Goal: Task Accomplishment & Management: Use online tool/utility

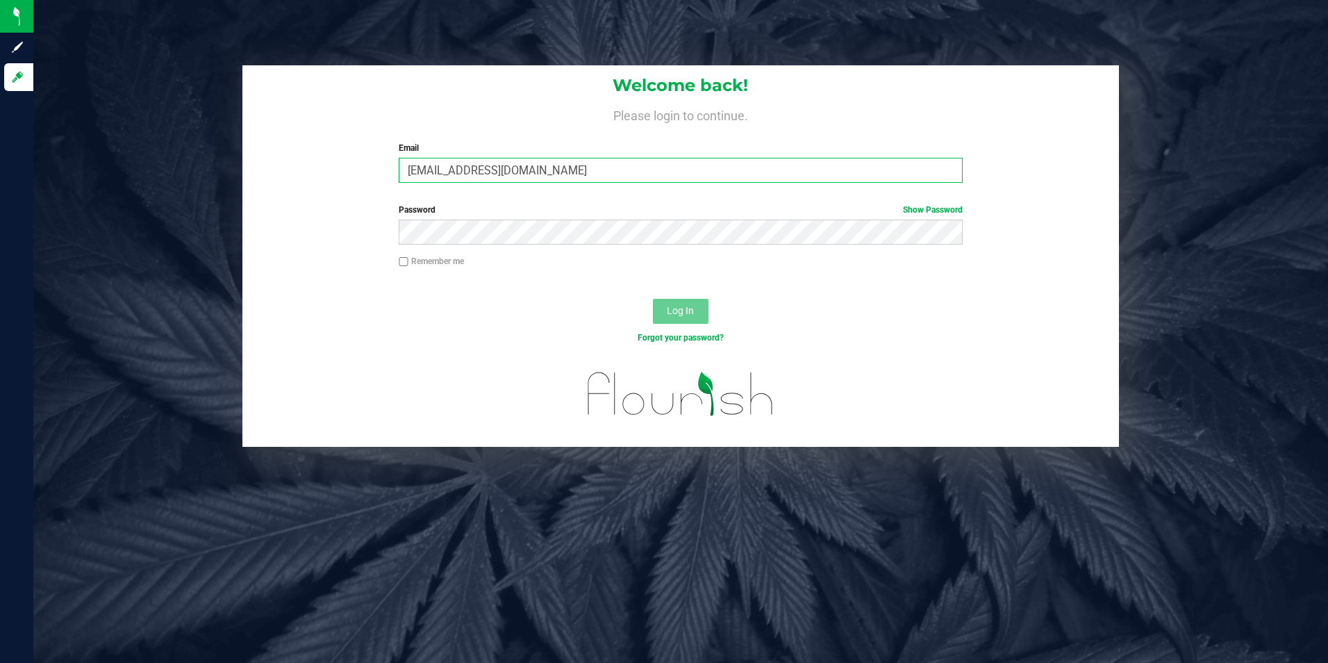
click at [536, 169] on input "[EMAIL_ADDRESS][DOMAIN_NAME]" at bounding box center [681, 170] width 564 height 25
type input "[EMAIL_ADDRESS][DOMAIN_NAME]"
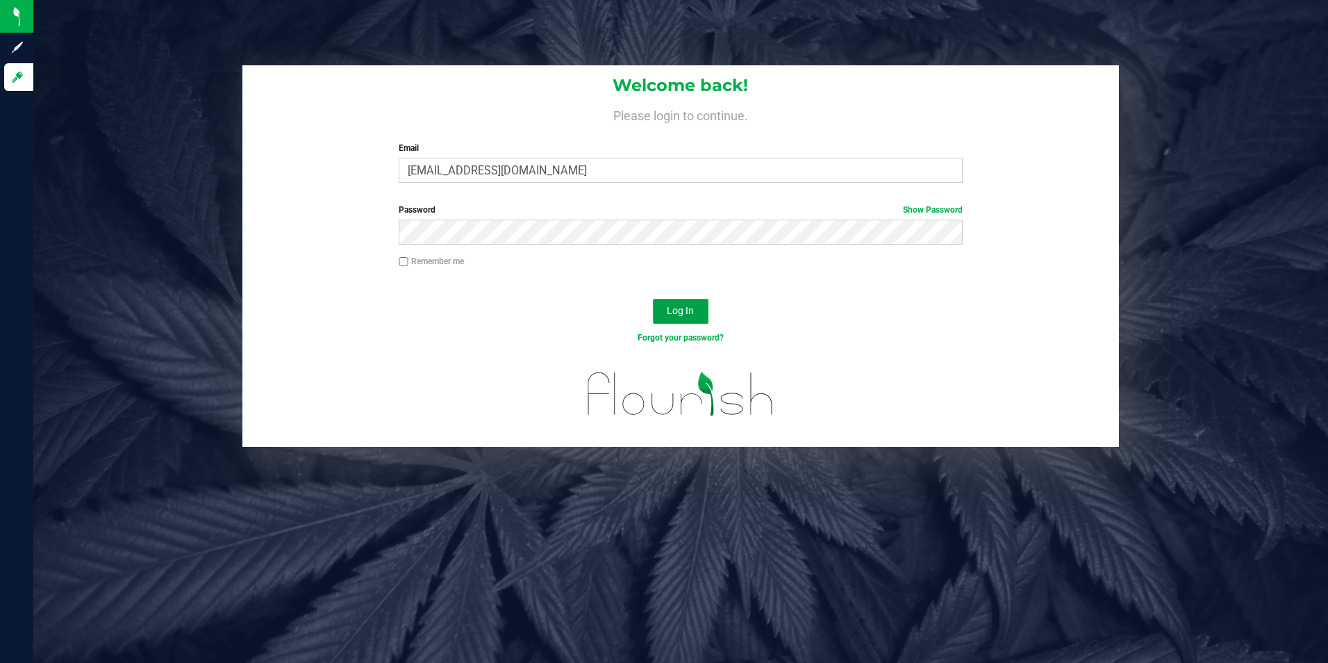
click at [695, 310] on button "Log In" at bounding box center [681, 311] width 56 height 25
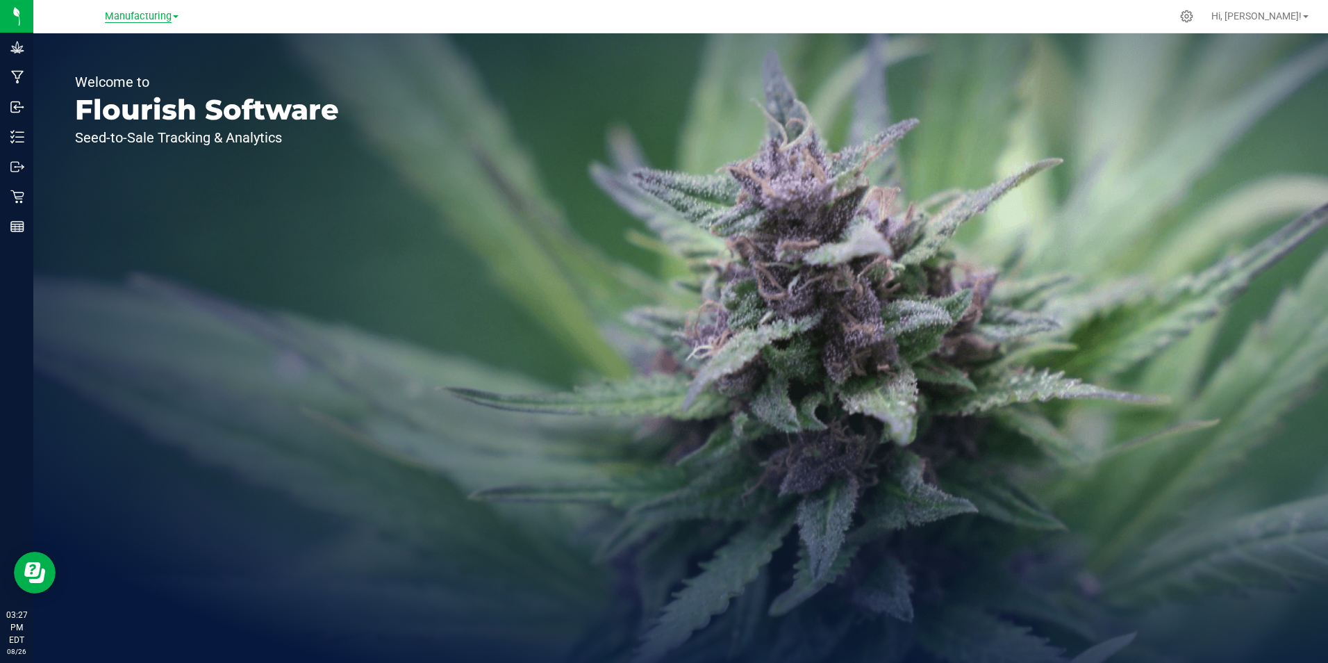
click at [165, 15] on span "Manufacturing" at bounding box center [138, 16] width 67 height 13
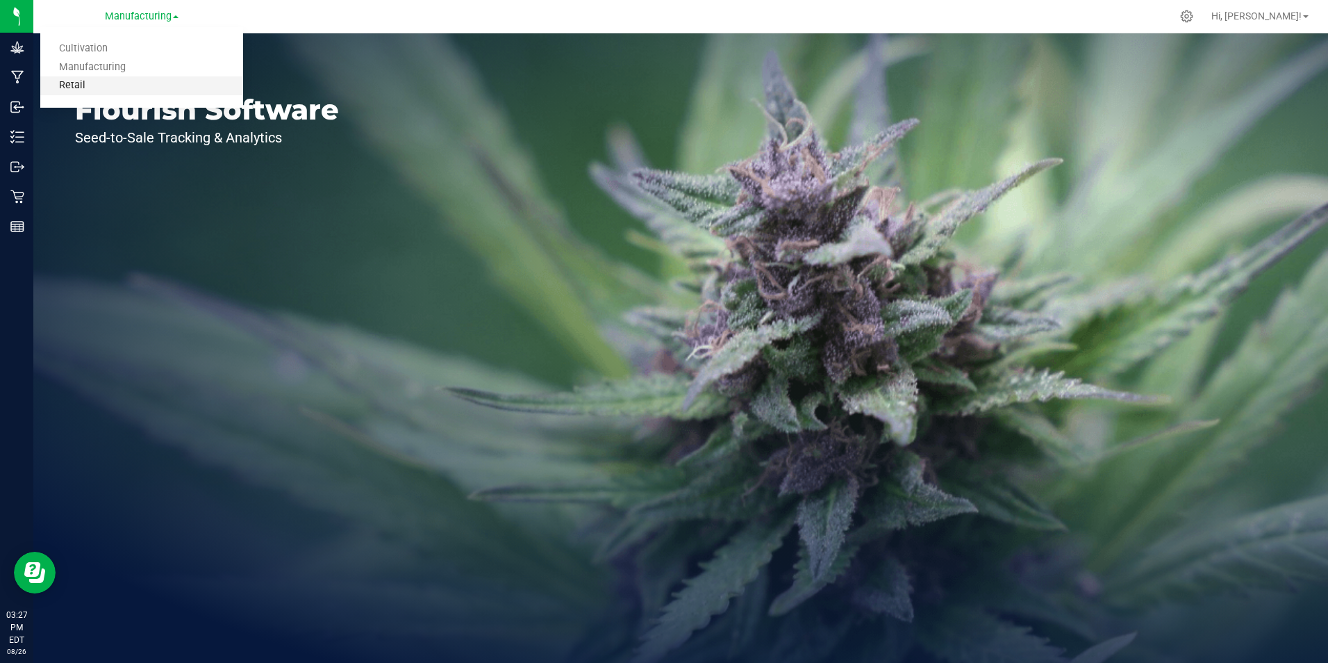
click at [165, 86] on link "Retail" at bounding box center [141, 85] width 203 height 19
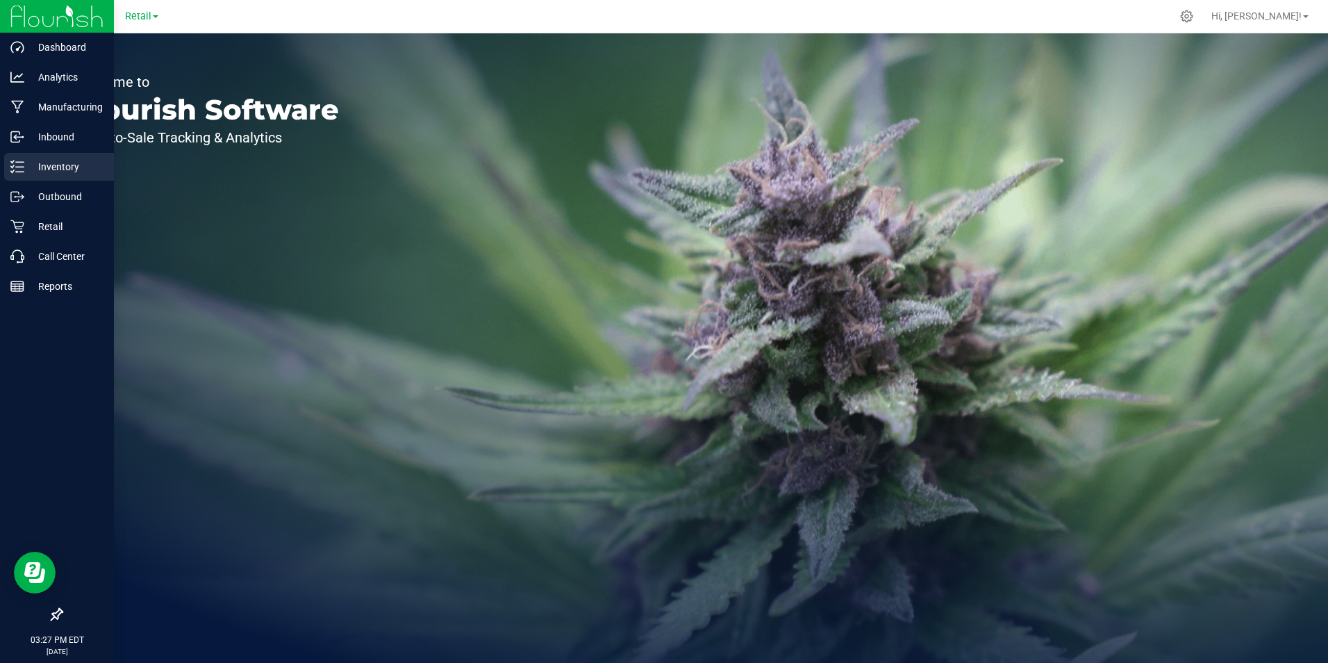
click at [17, 167] on line at bounding box center [20, 167] width 8 height 0
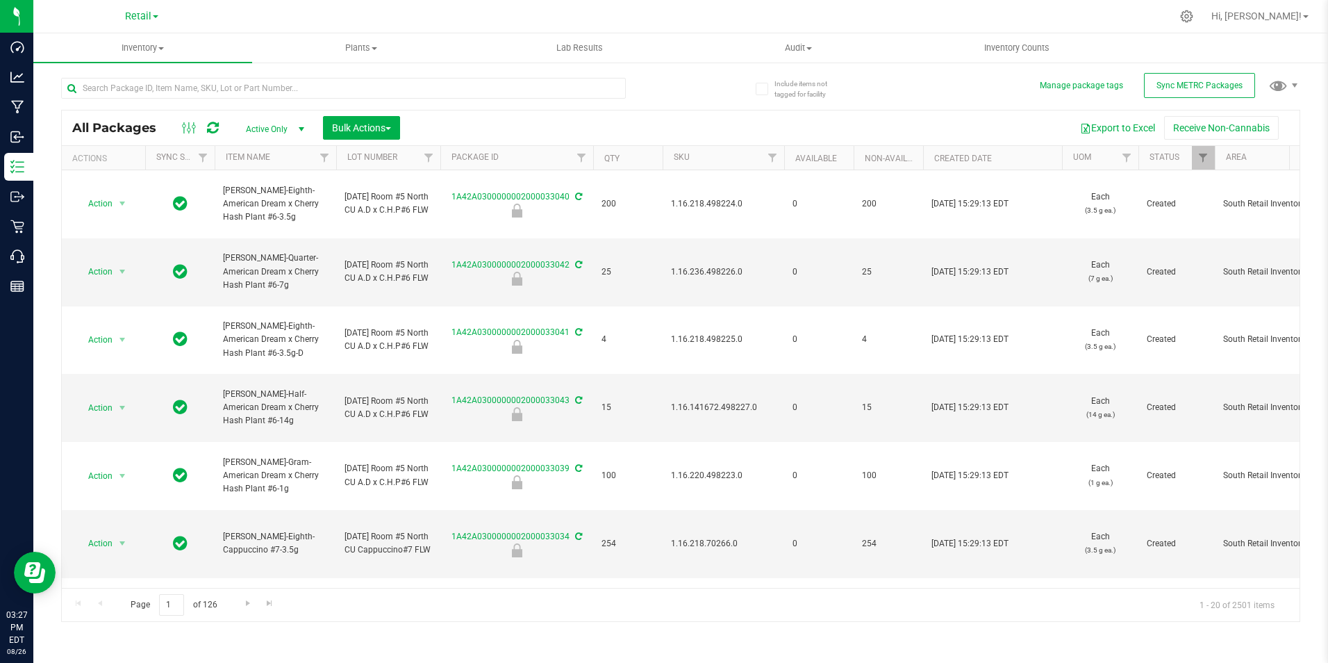
click at [153, 18] on span at bounding box center [156, 16] width 6 height 3
click at [346, 86] on input "text" at bounding box center [343, 88] width 565 height 21
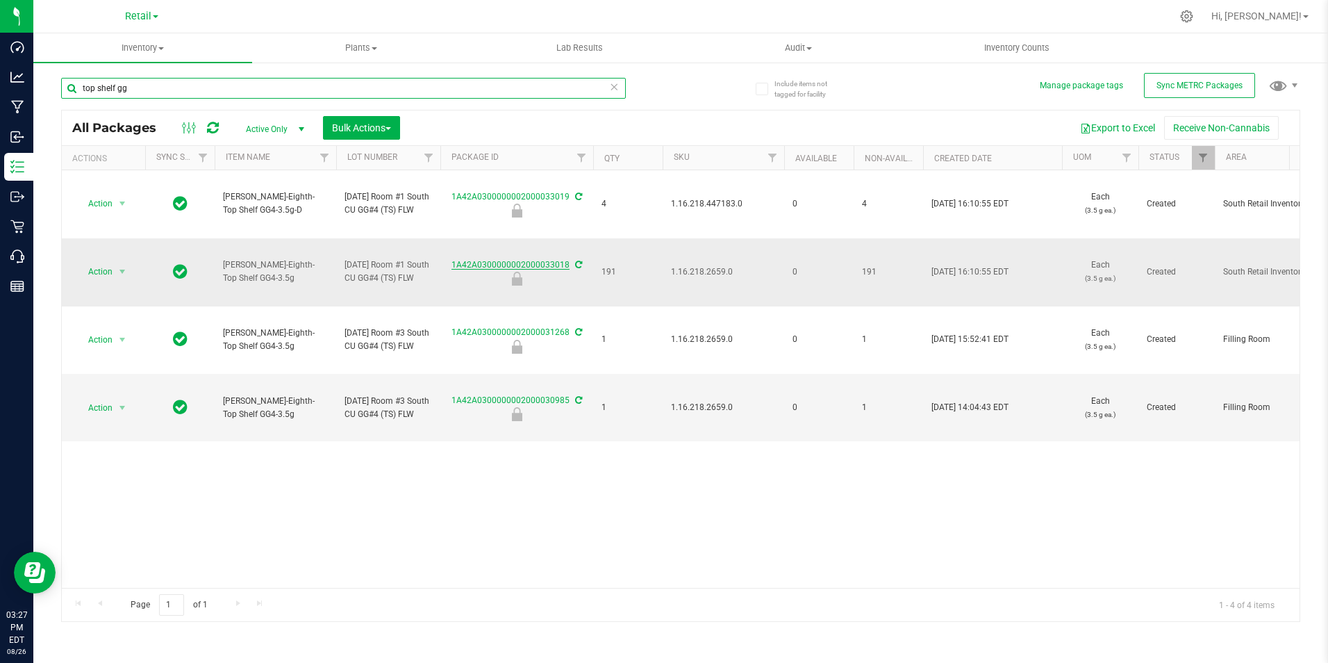
type input "top shelf gg"
click at [511, 270] on link "1A42A0300000002000033018" at bounding box center [511, 265] width 118 height 10
click at [122, 277] on span "select" at bounding box center [122, 271] width 11 height 11
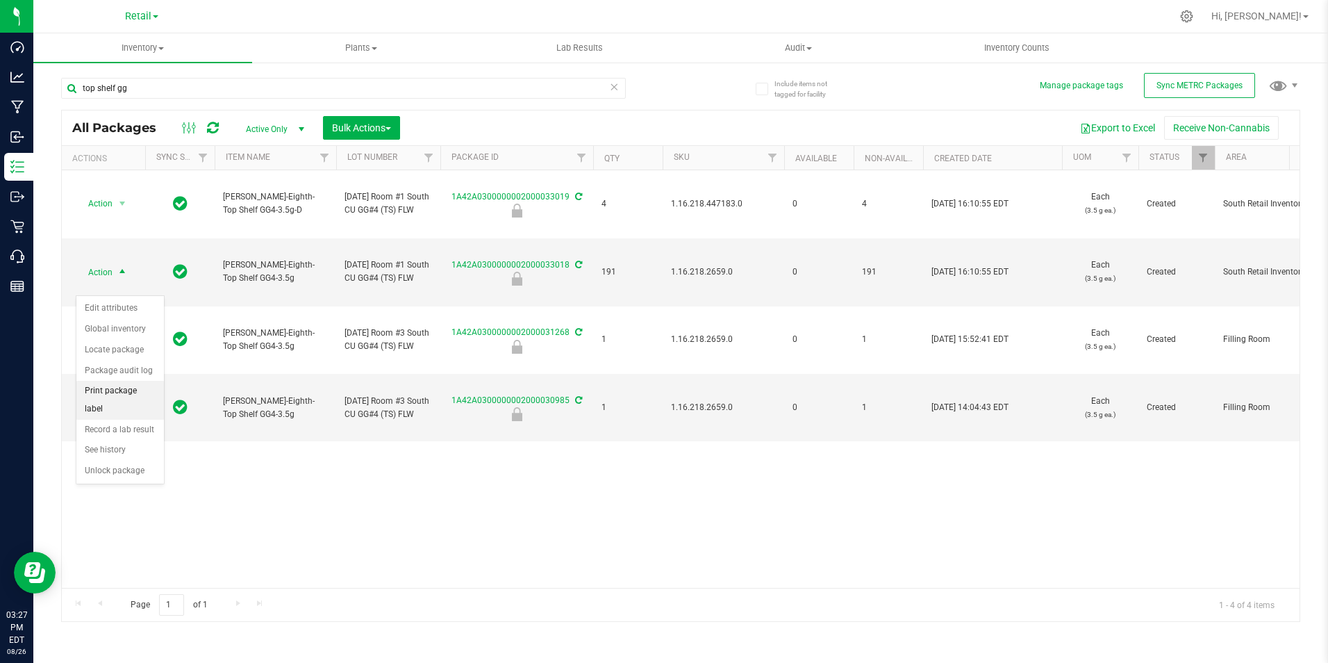
click at [131, 393] on li "Print package label" at bounding box center [120, 400] width 88 height 38
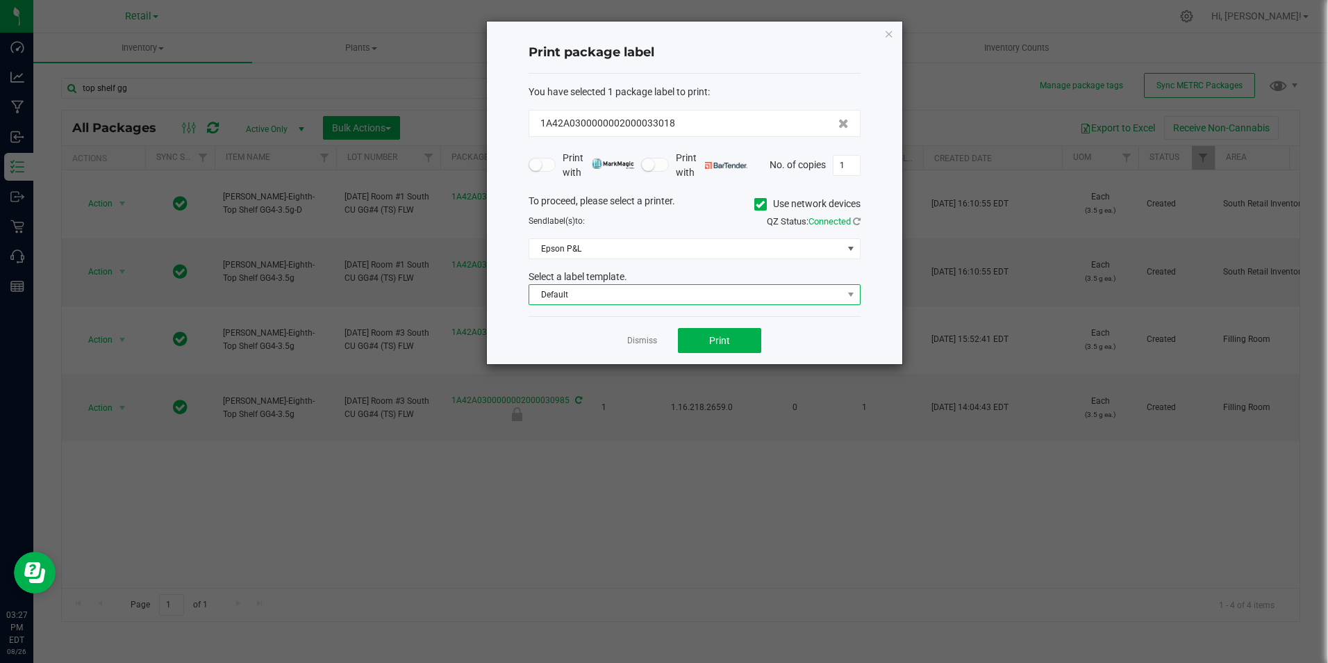
click at [646, 295] on span "Default" at bounding box center [685, 294] width 313 height 19
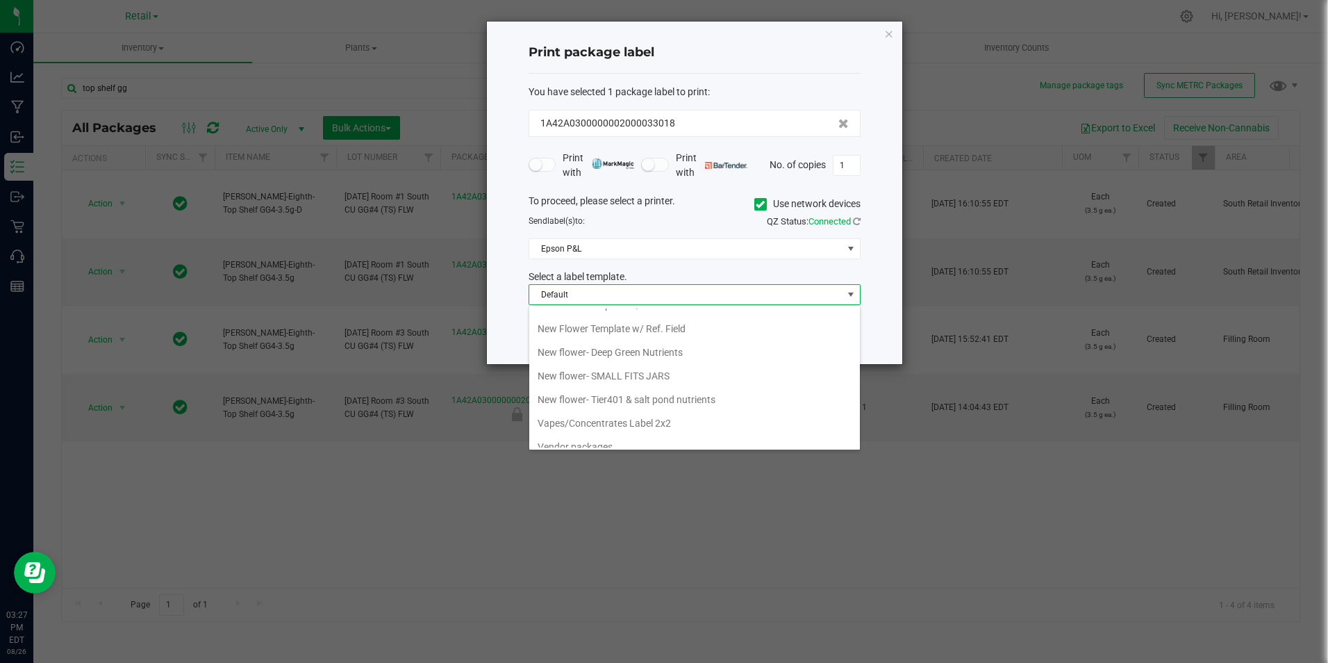
scroll to position [381, 0]
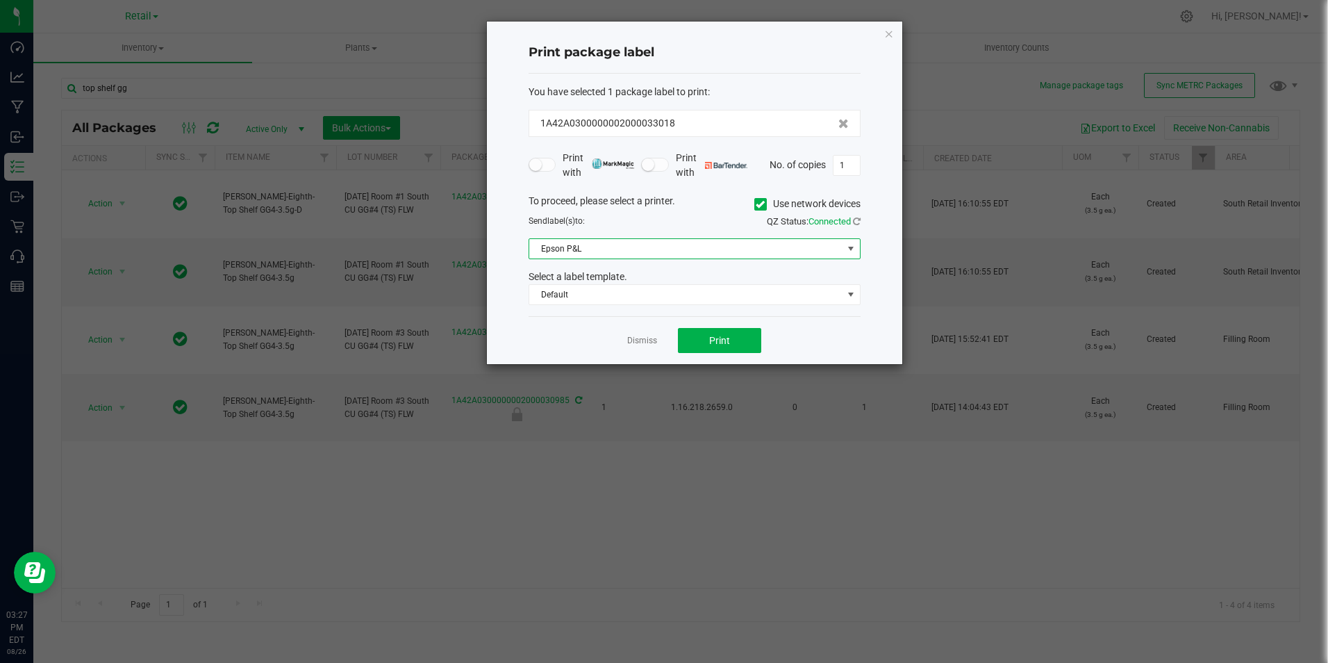
click at [616, 246] on span "Epson P&L" at bounding box center [685, 248] width 313 height 19
click at [750, 200] on div "To proceed, please select a printer. Use network devices" at bounding box center [694, 204] width 353 height 21
click at [757, 204] on icon at bounding box center [760, 204] width 9 height 0
click at [0, 0] on input "Use network devices" at bounding box center [0, 0] width 0 height 0
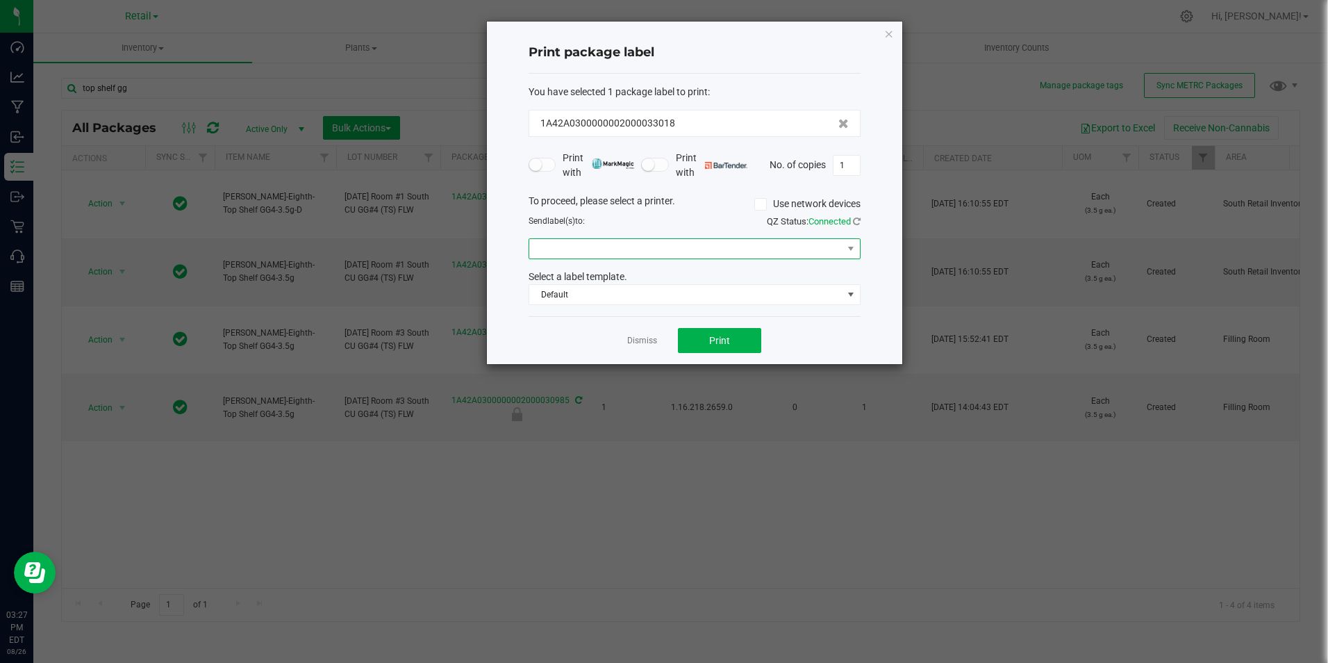
click at [812, 241] on span at bounding box center [685, 248] width 313 height 19
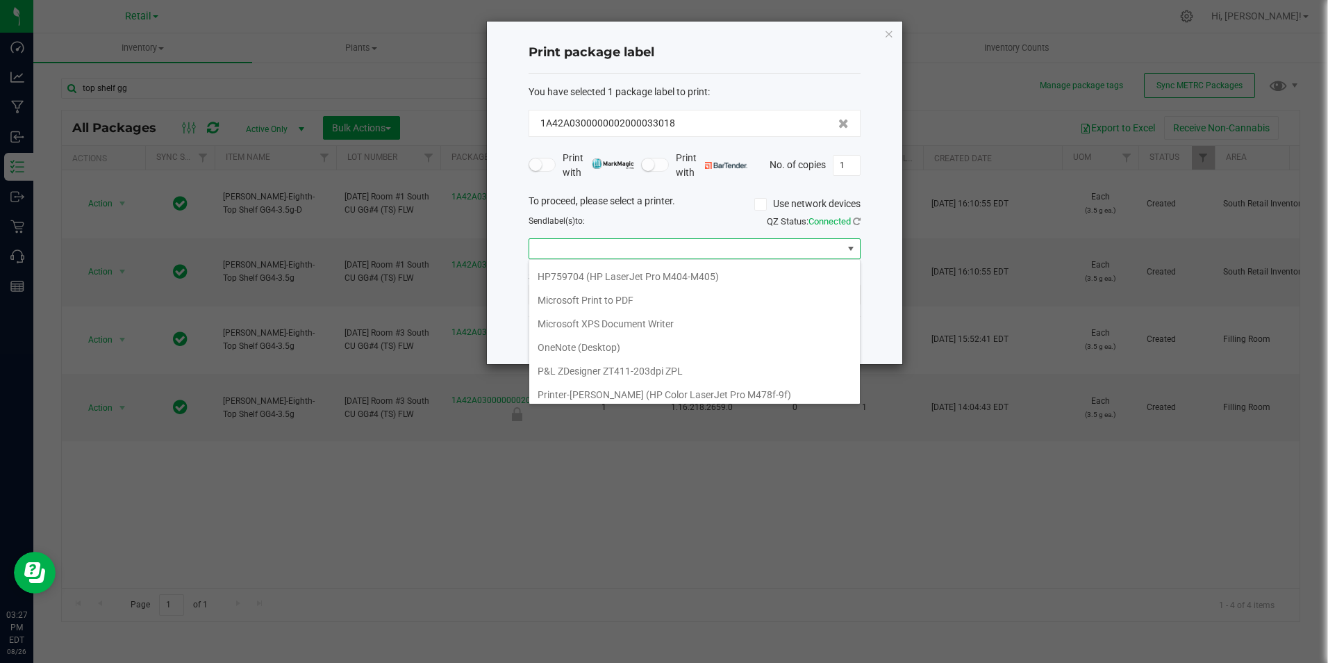
scroll to position [404, 0]
click at [623, 366] on GK420d "ZDesigner GK420d" at bounding box center [694, 366] width 331 height 24
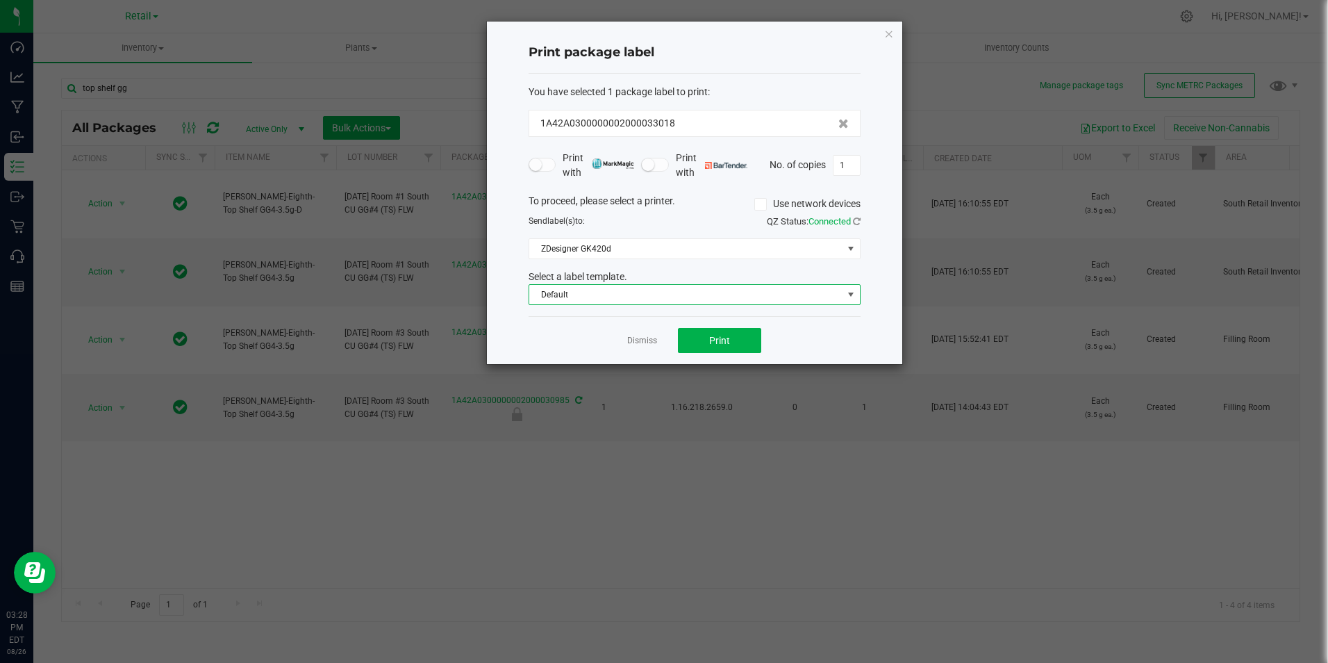
click at [617, 295] on span "Default" at bounding box center [685, 294] width 313 height 19
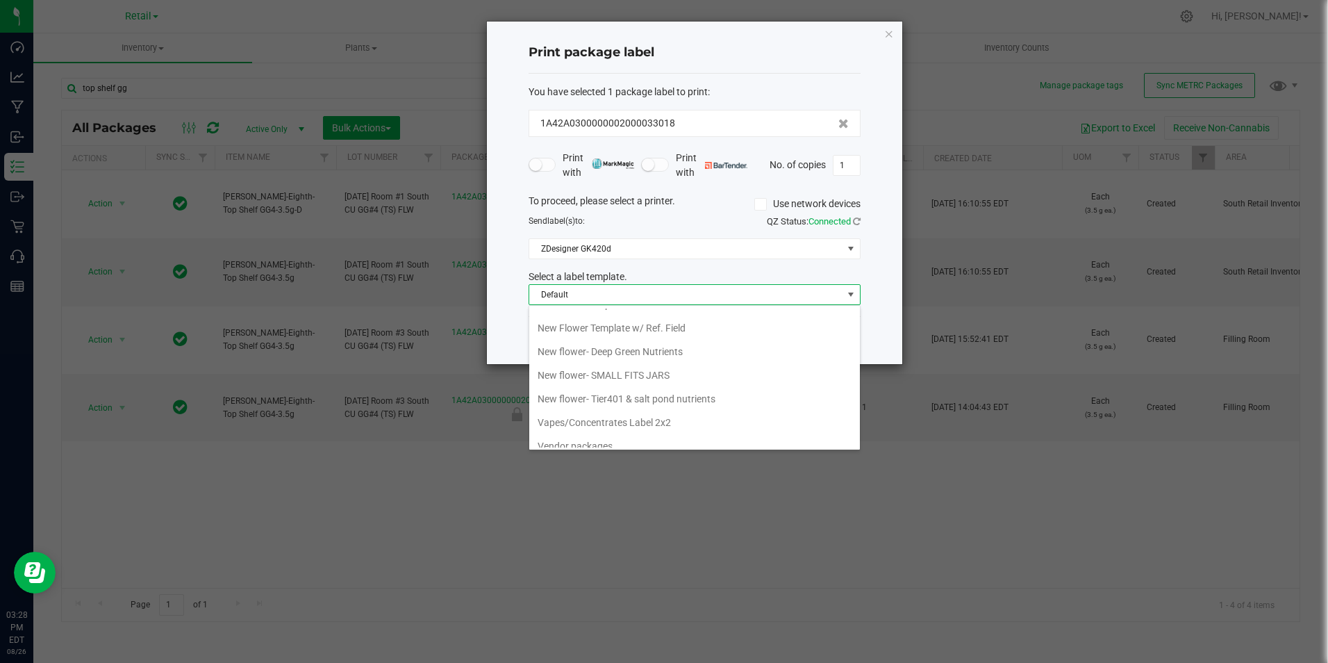
scroll to position [381, 0]
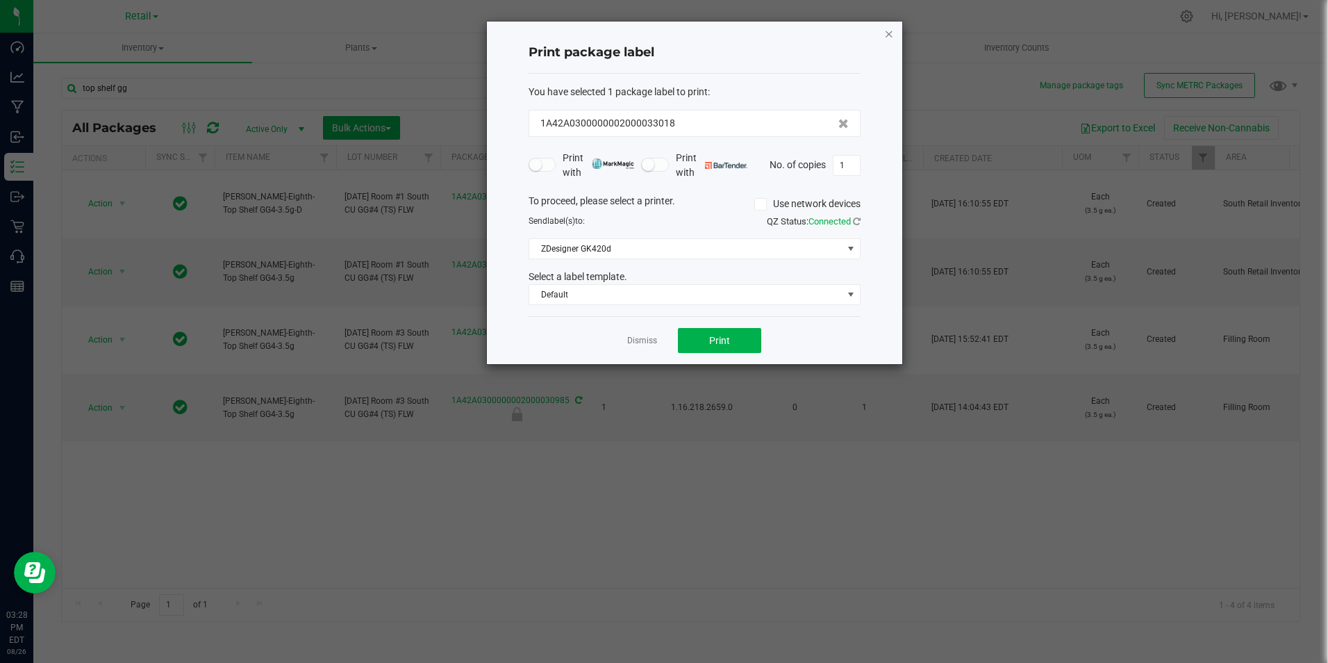
click at [889, 38] on icon "button" at bounding box center [889, 33] width 10 height 17
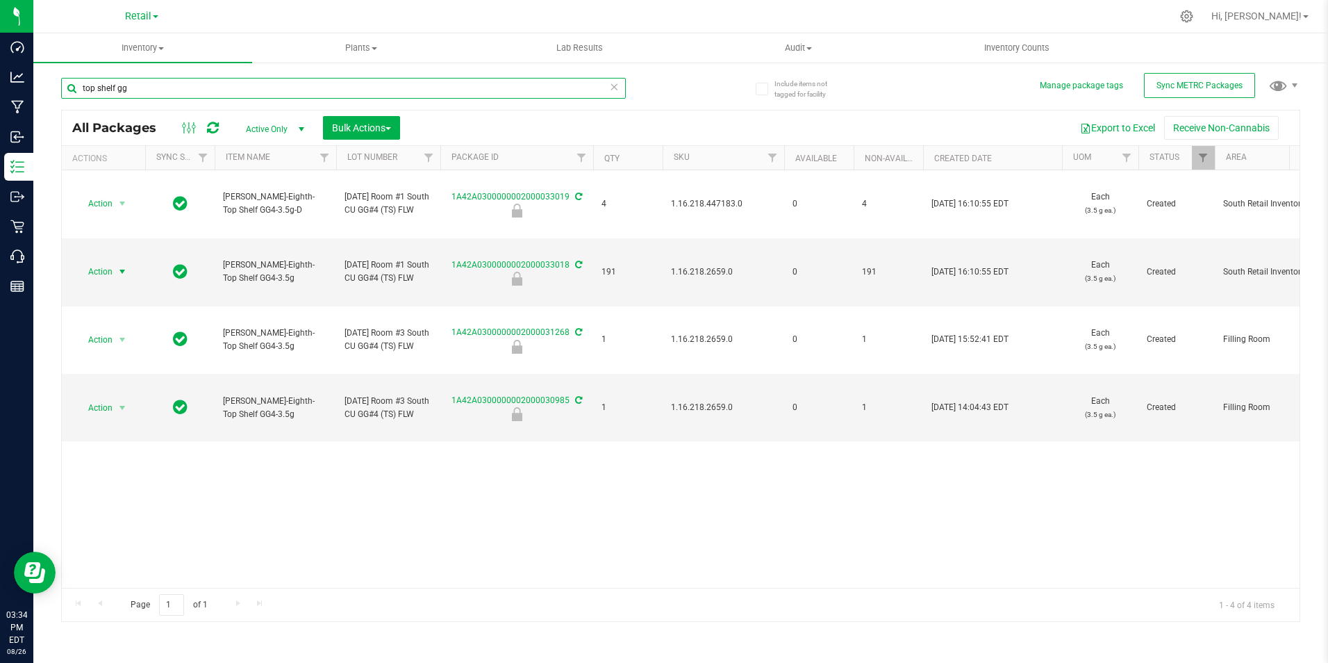
click at [224, 89] on input "top shelf gg" at bounding box center [343, 88] width 565 height 21
type input "t"
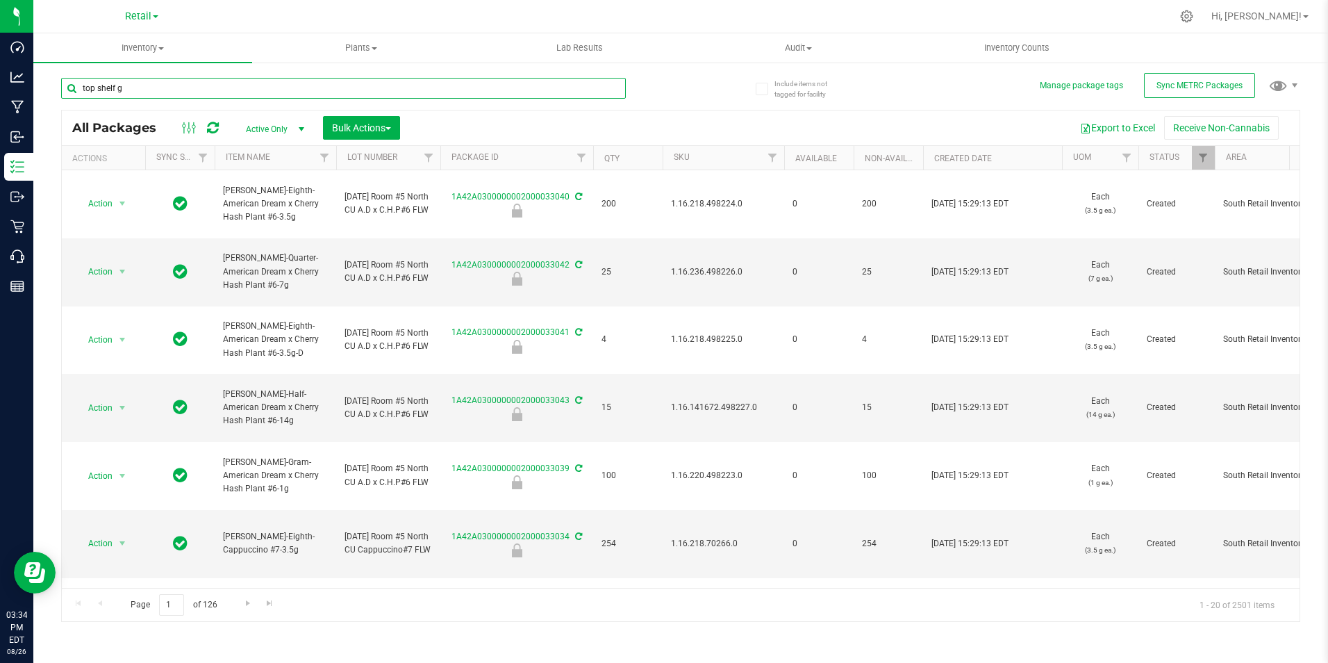
type input "top shelf gg"
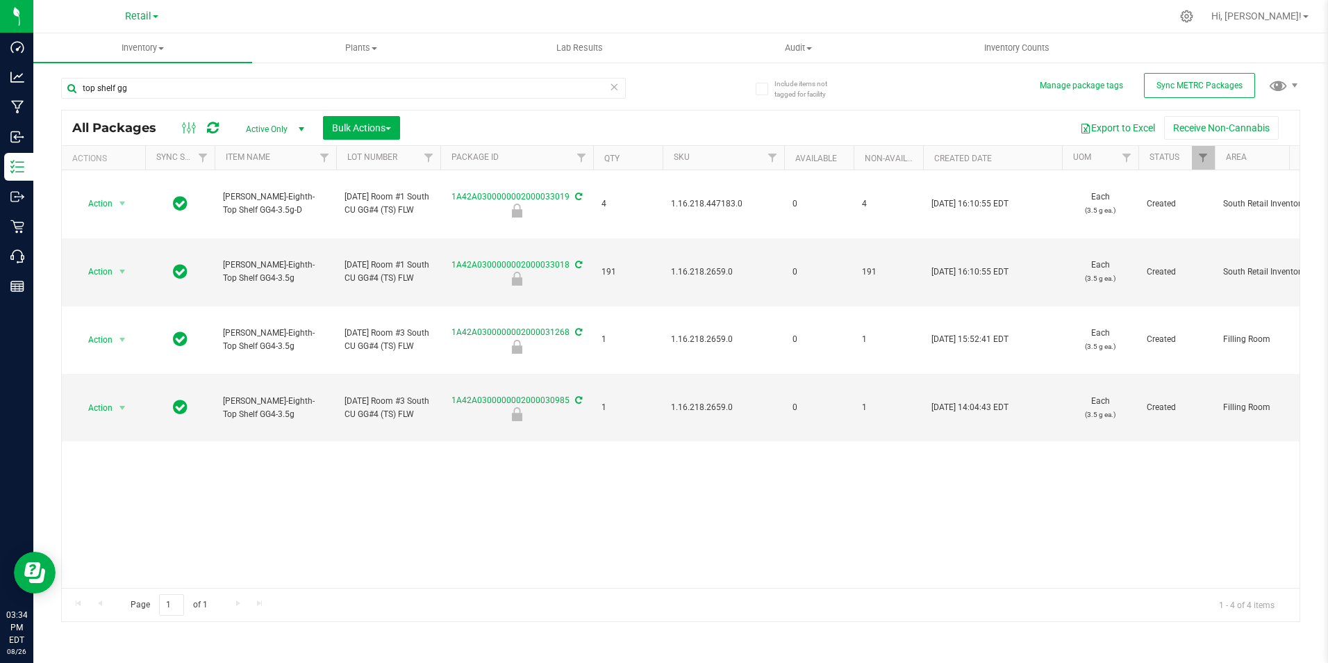
click at [209, 131] on icon at bounding box center [213, 128] width 12 height 14
click at [1178, 92] on button "Sync METRC Packages" at bounding box center [1199, 85] width 111 height 25
click at [213, 121] on icon at bounding box center [213, 128] width 12 height 14
click at [215, 133] on icon at bounding box center [213, 128] width 12 height 14
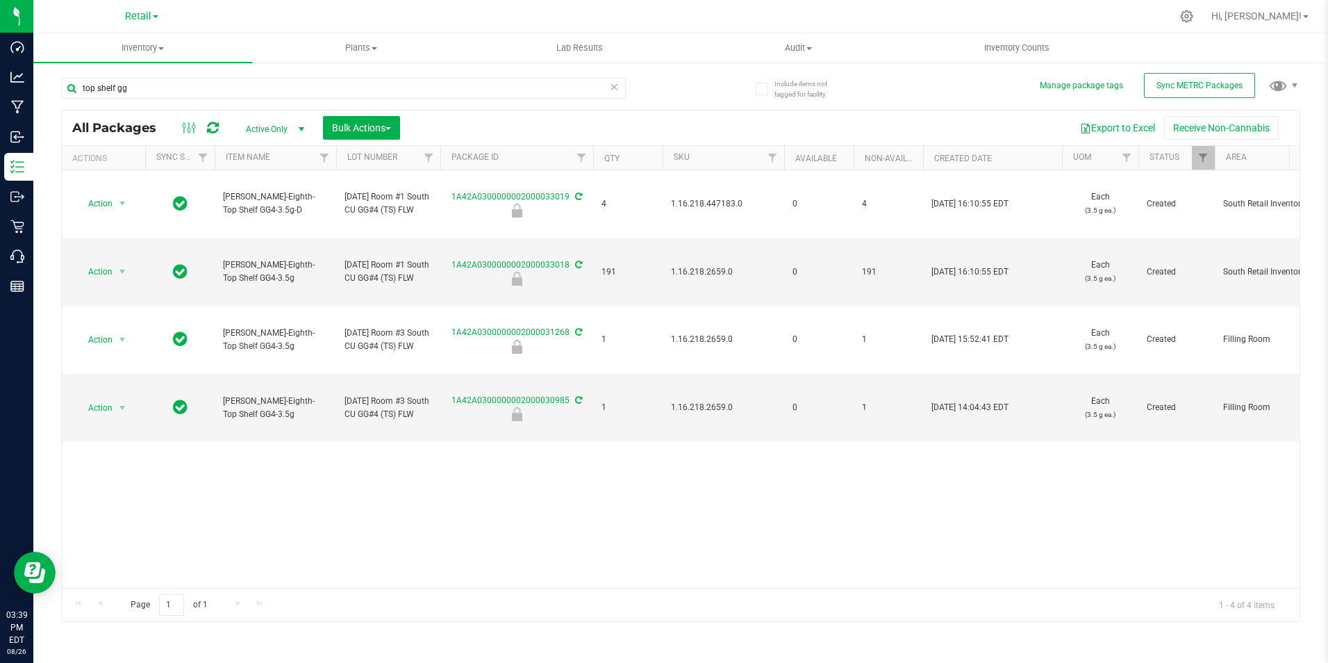
click at [213, 135] on link at bounding box center [213, 127] width 12 height 17
click at [1178, 84] on span "Sync METRC Packages" at bounding box center [1200, 86] width 86 height 10
click at [213, 134] on icon at bounding box center [213, 128] width 12 height 14
click at [533, 270] on link "1A42A0300000002000033018" at bounding box center [511, 265] width 118 height 10
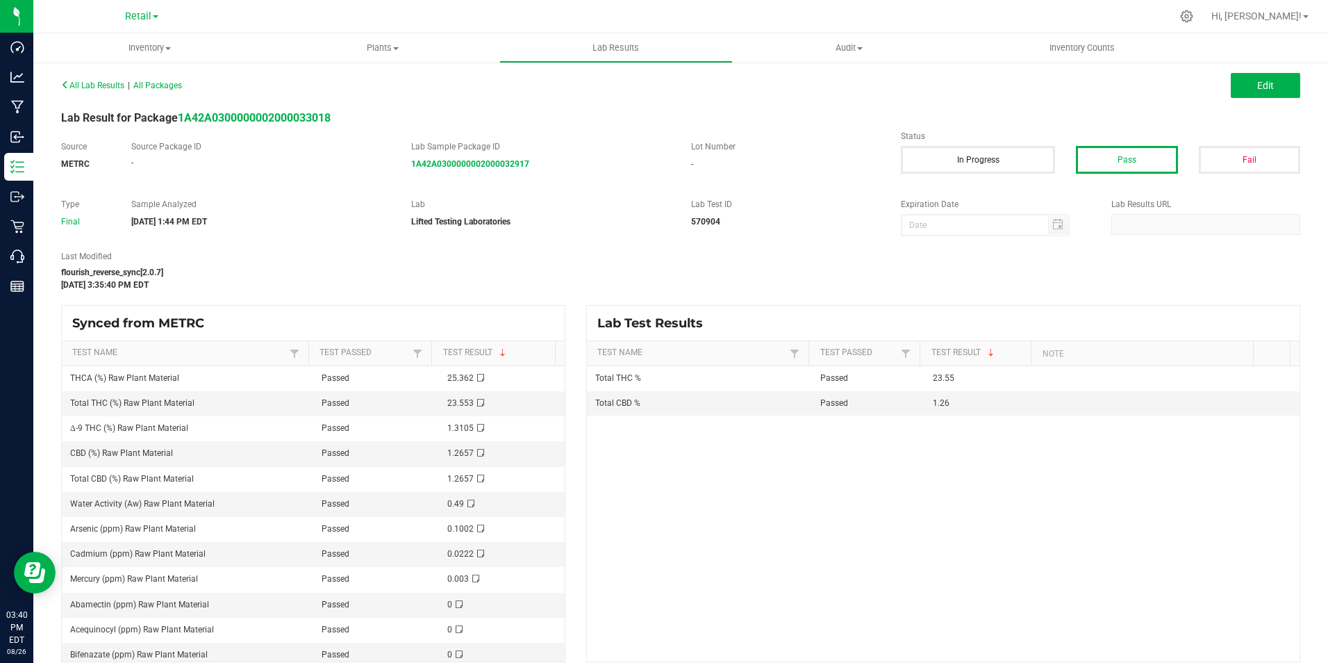
click at [226, 126] on div "Lab Result for Package 1A42A0300000002000033018" at bounding box center [681, 118] width 1260 height 17
click at [227, 115] on strong "1A42A0300000002000033018" at bounding box center [254, 117] width 153 height 13
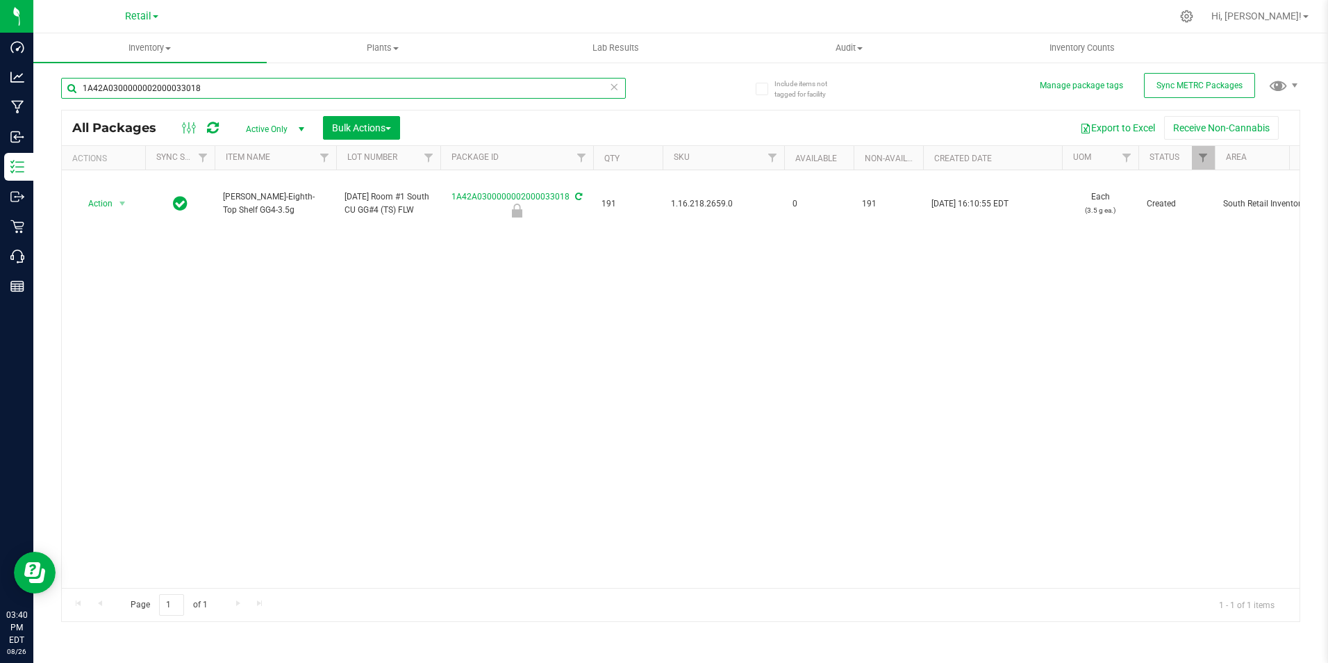
click at [217, 91] on input "1A42A0300000002000033018" at bounding box center [343, 88] width 565 height 21
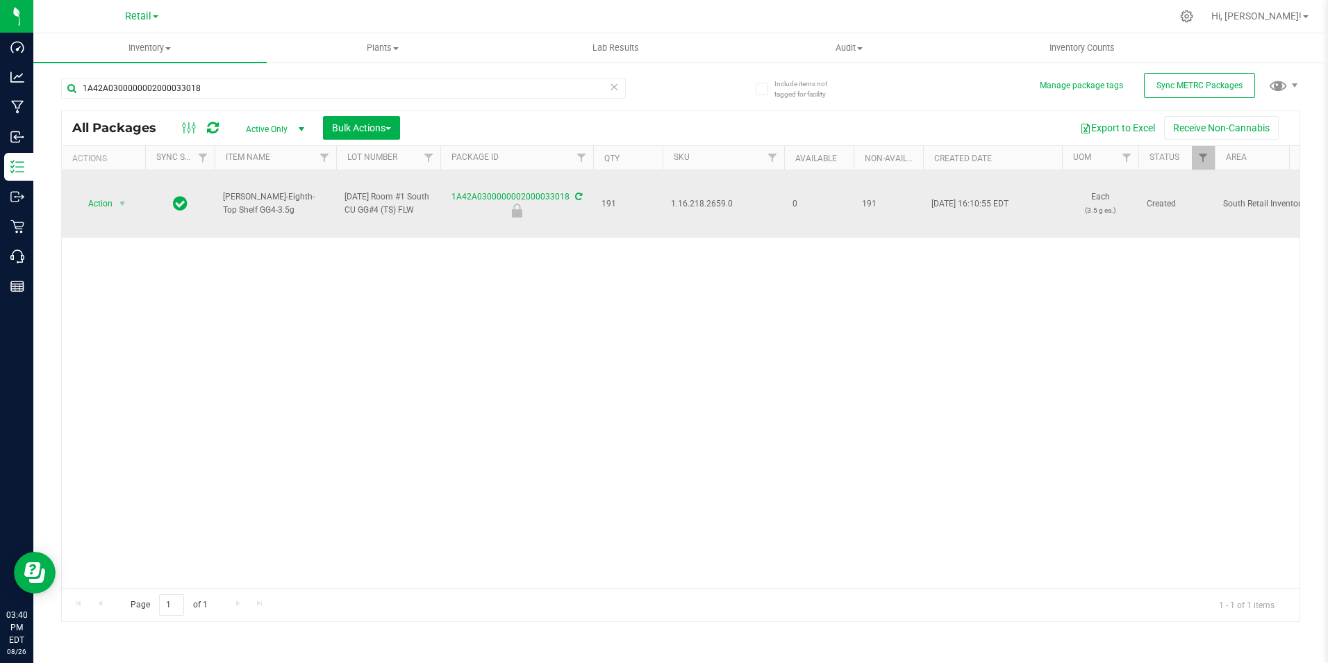
click at [225, 201] on span "[PERSON_NAME]-Eighth-Top Shelf GG4-3.5g" at bounding box center [275, 203] width 105 height 26
copy tr "[PERSON_NAME]-Eighth-Top Shelf GG4-3.5g"
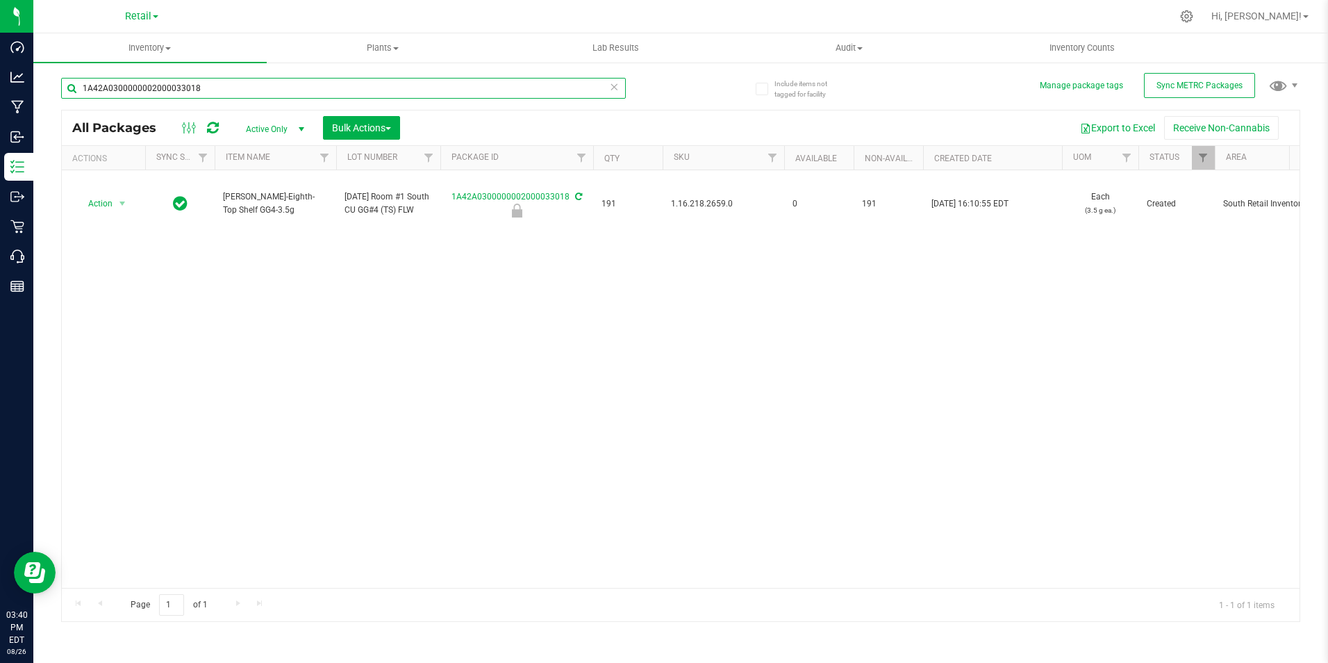
click at [230, 88] on input "1A42A0300000002000033018" at bounding box center [343, 88] width 565 height 21
drag, startPoint x: 230, startPoint y: 88, endPoint x: 215, endPoint y: 92, distance: 15.7
click at [215, 92] on input "1A42A0300000002000033018" at bounding box center [343, 88] width 565 height 21
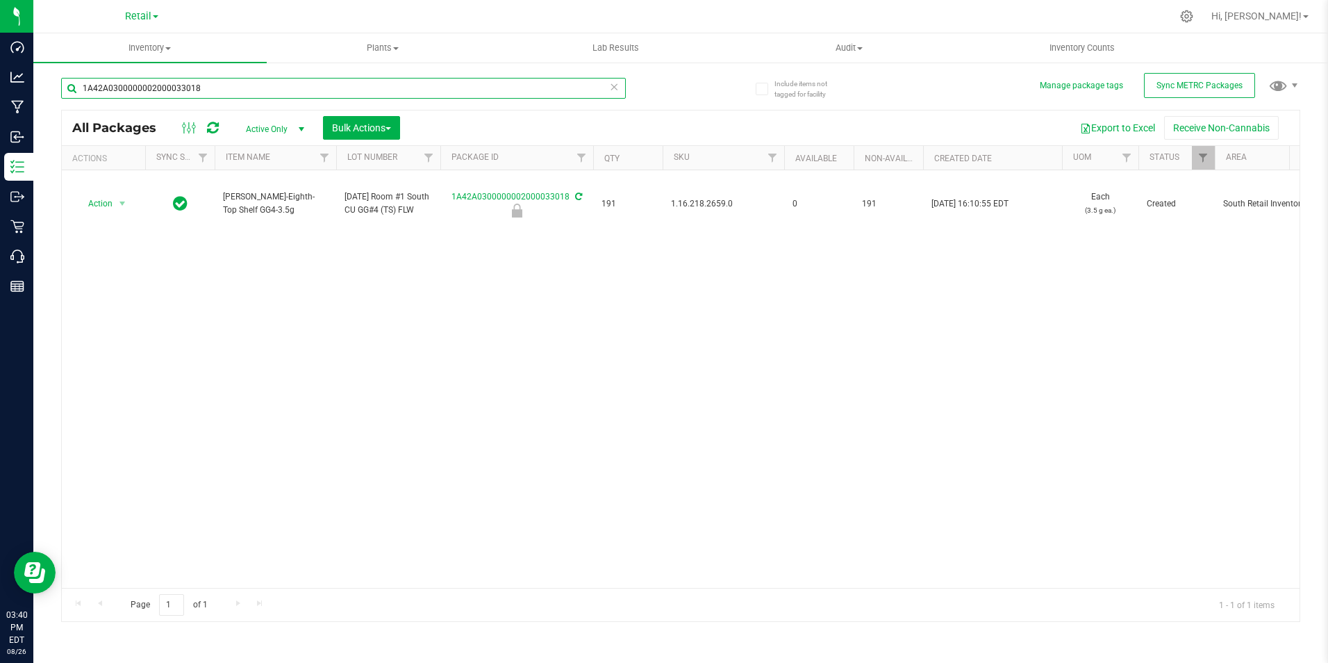
paste input "[PERSON_NAME]-Eighth-Top Shelf GG4-3.5g"
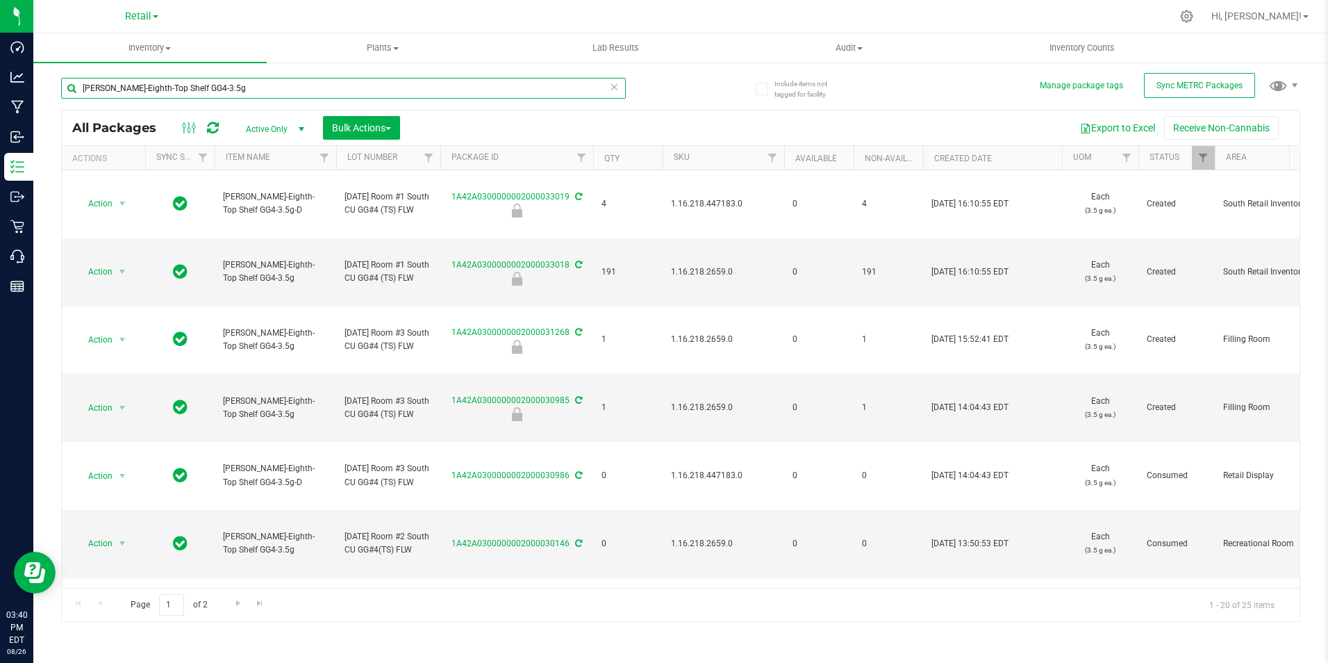
type input "[PERSON_NAME]-Eighth-Top Shelf GG4-3.5g"
click at [1181, 72] on div "Slater-Eighth-Top Shelf GG4-3.5g All Packages Active Only Active Only Lab Sampl…" at bounding box center [680, 343] width 1239 height 557
click at [213, 123] on icon at bounding box center [213, 128] width 12 height 14
click at [134, 16] on span "Retail" at bounding box center [138, 16] width 26 height 13
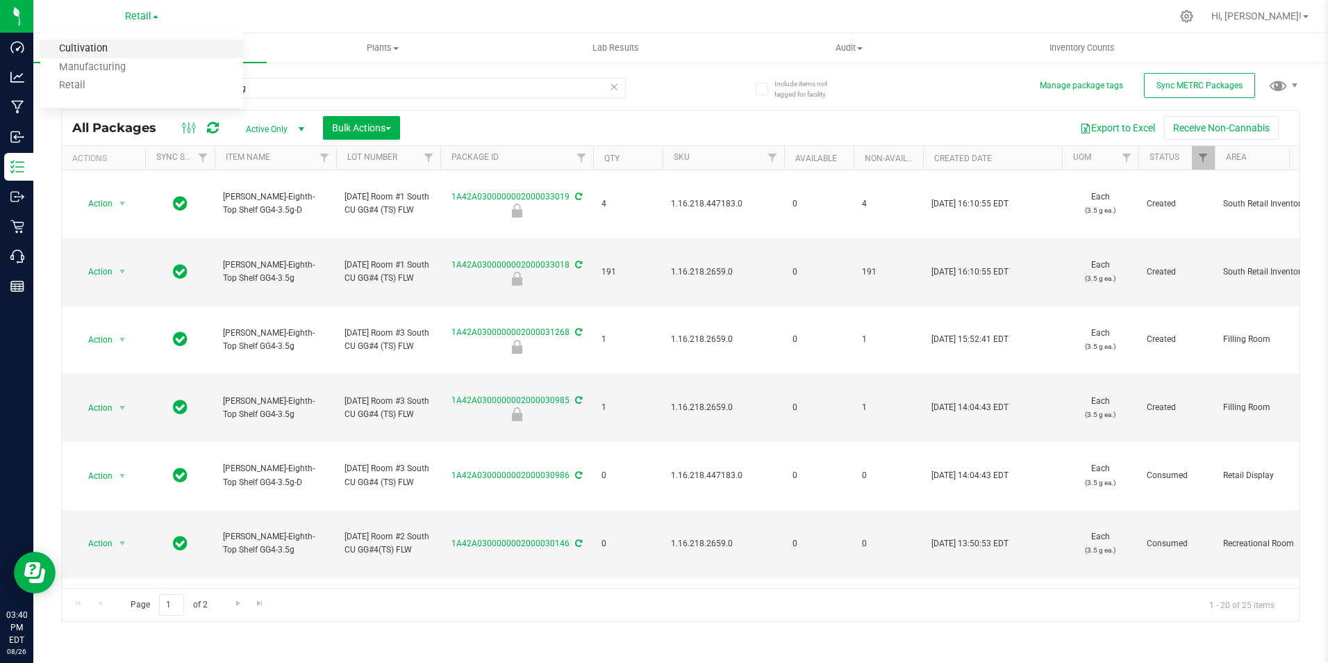
drag, startPoint x: 134, startPoint y: 16, endPoint x: 93, endPoint y: 46, distance: 50.7
click at [93, 46] on link "Cultivation" at bounding box center [141, 49] width 203 height 19
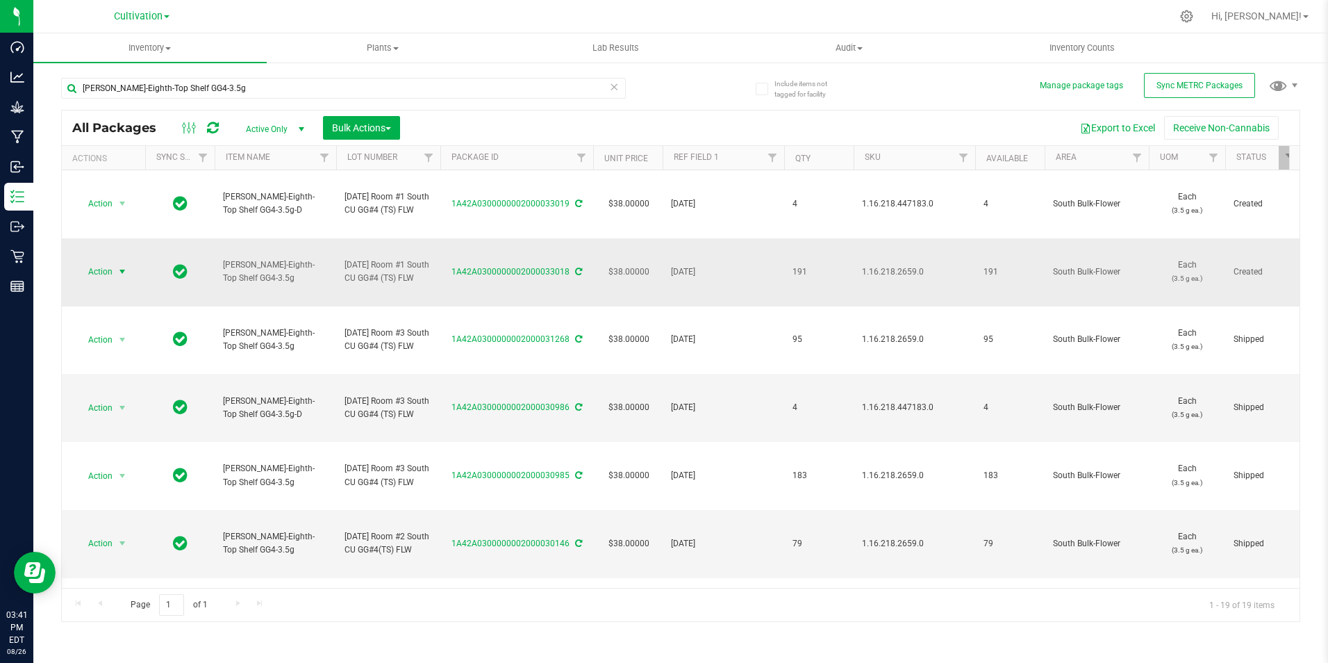
click at [108, 281] on span "Action" at bounding box center [95, 271] width 38 height 19
click at [115, 451] on li "Print package label" at bounding box center [120, 462] width 88 height 38
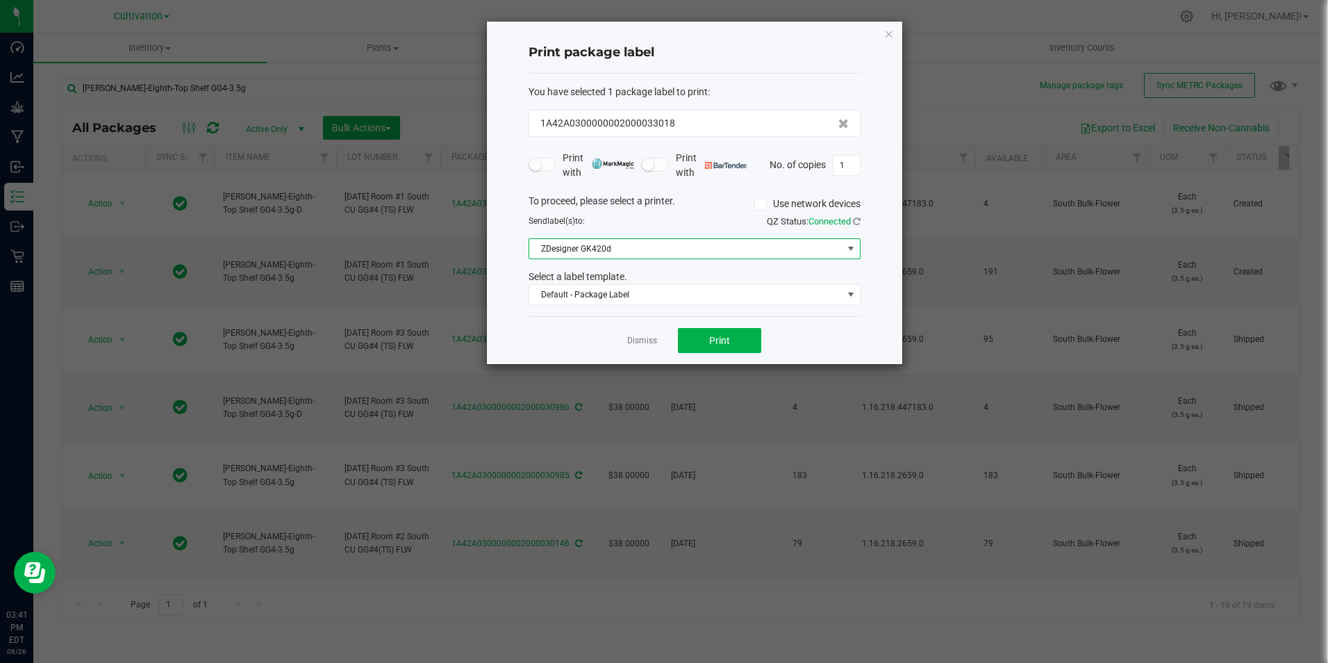
click at [659, 258] on span "ZDesigner GK420d" at bounding box center [685, 248] width 313 height 19
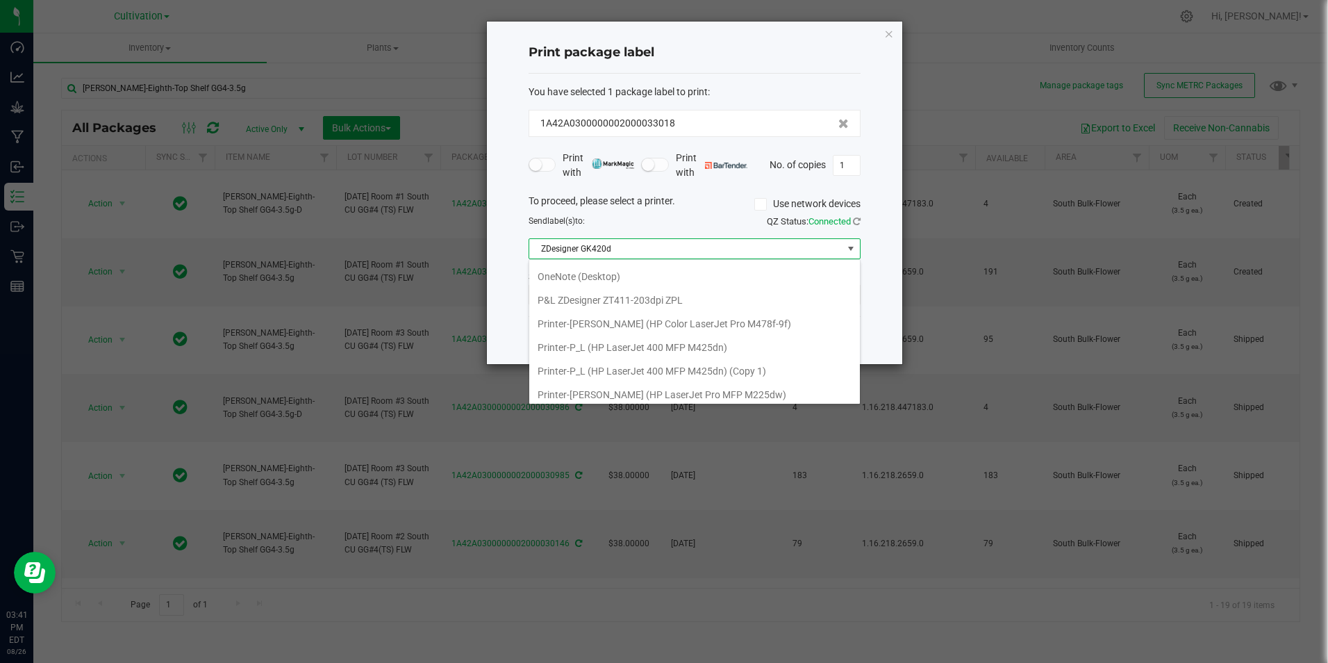
scroll to position [244, 0]
click at [675, 314] on ZPL "P&L ZDesigner ZT411-203dpi ZPL" at bounding box center [694, 314] width 331 height 24
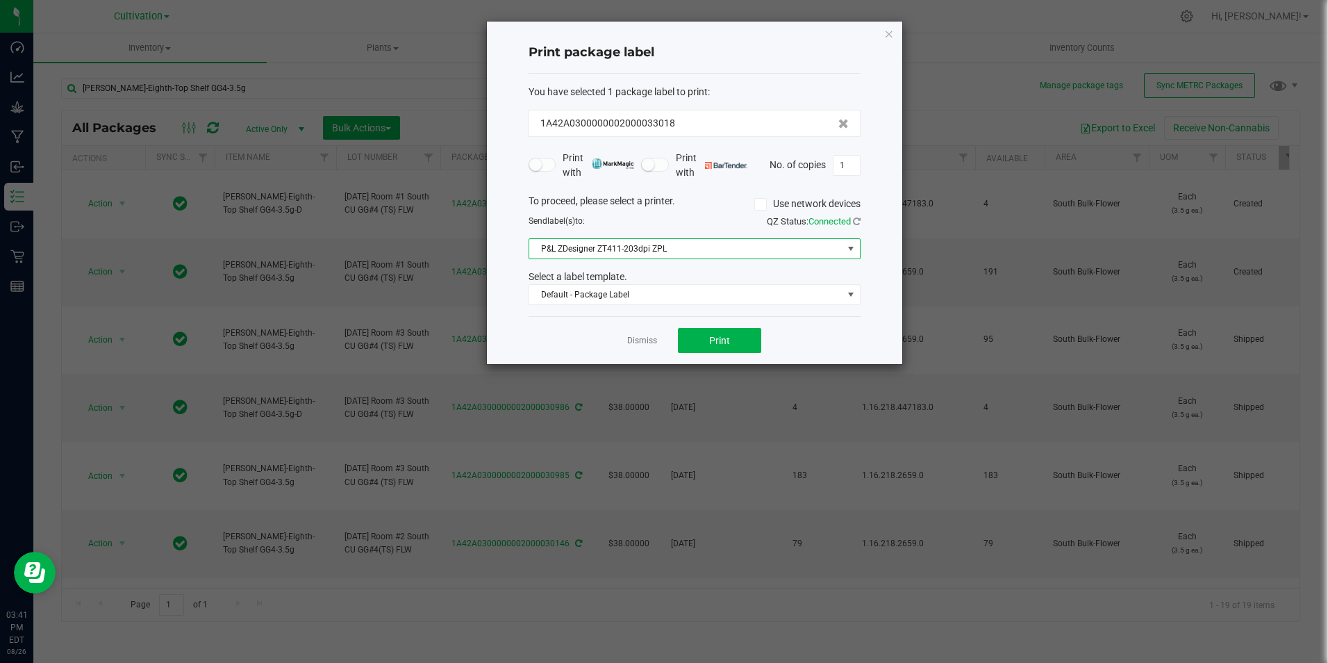
click at [750, 252] on span "P&L ZDesigner ZT411-203dpi ZPL" at bounding box center [685, 248] width 313 height 19
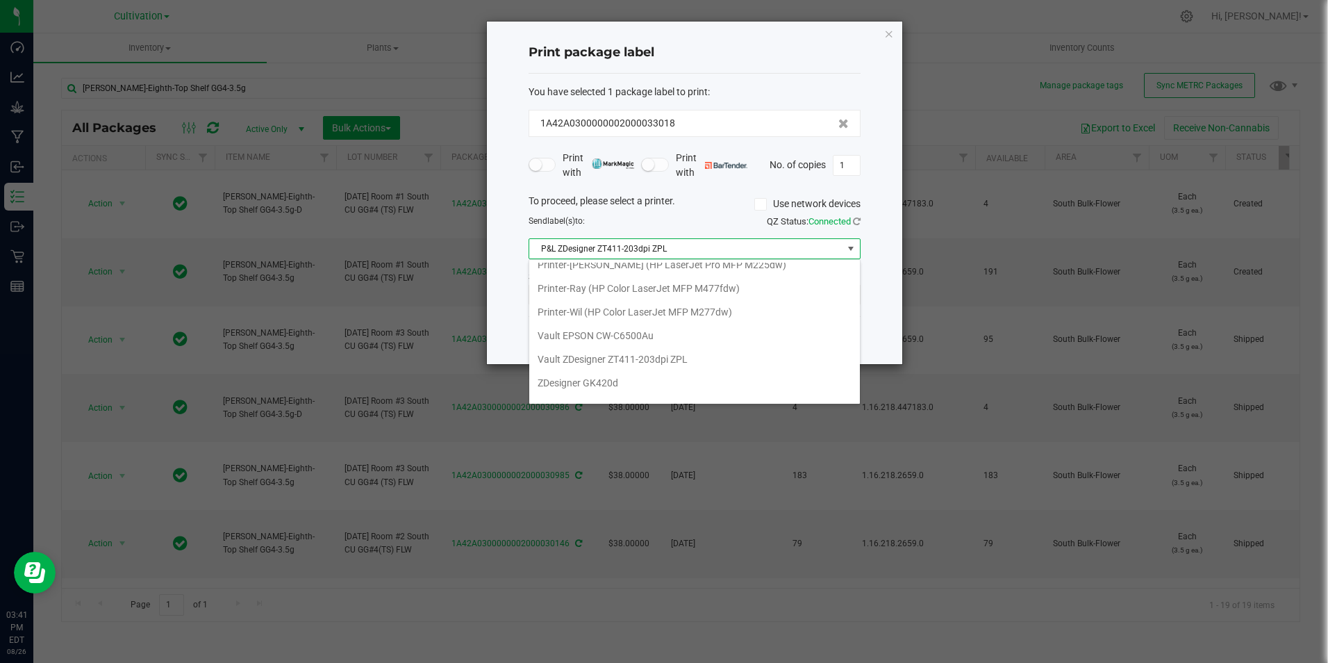
scroll to position [404, 0]
click at [625, 361] on GK420d "ZDesigner GK420d" at bounding box center [694, 366] width 331 height 24
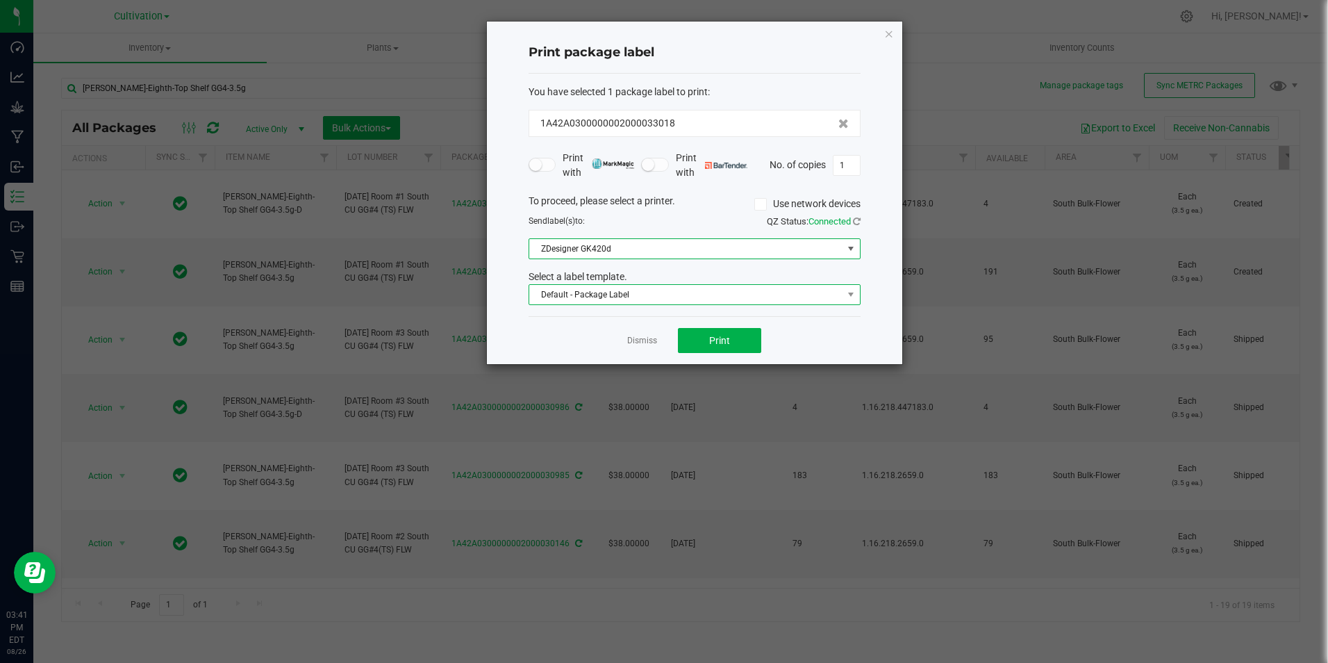
click at [638, 296] on span "Default - Package Label" at bounding box center [685, 294] width 313 height 19
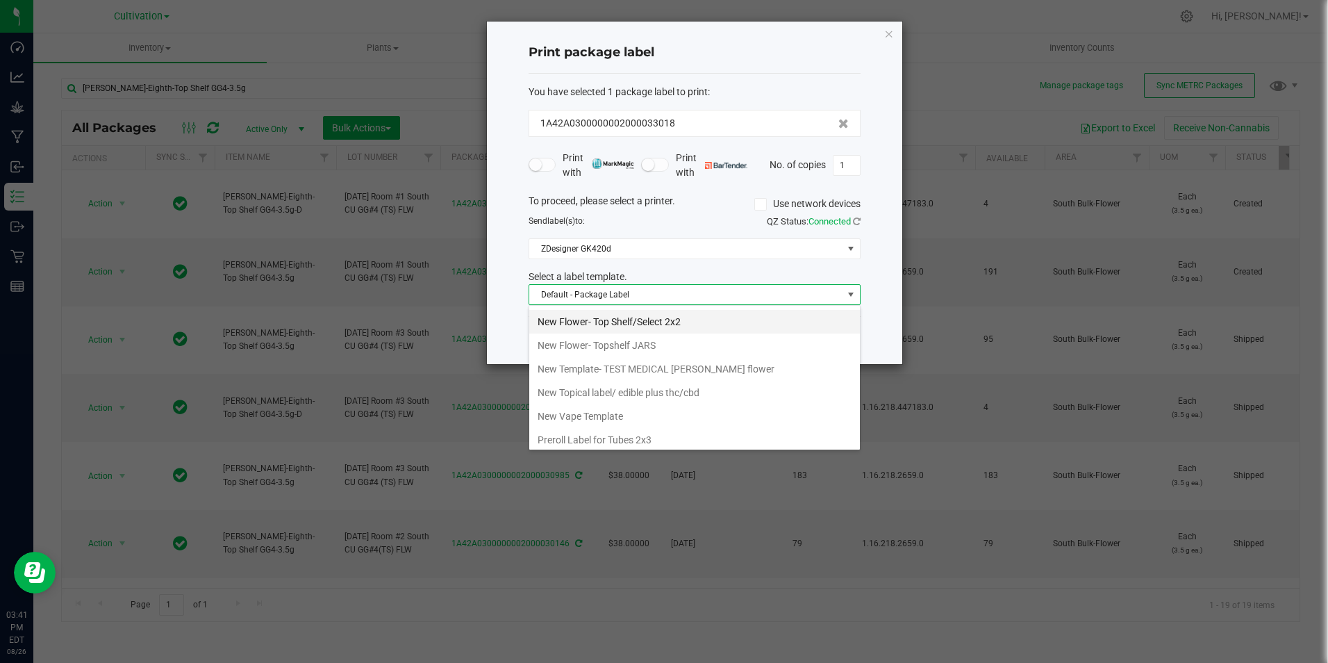
scroll to position [602, 0]
click at [559, 352] on li "New Flower- Topshelf JARS" at bounding box center [694, 357] width 331 height 24
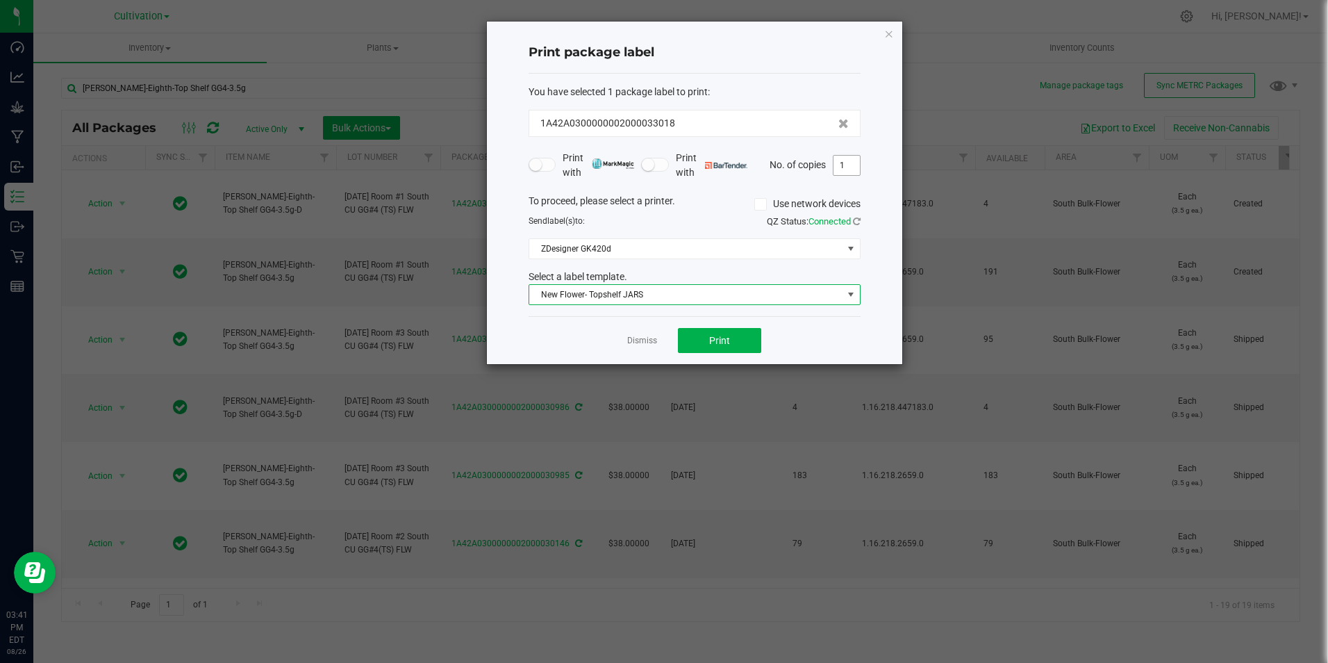
click at [850, 170] on input "1" at bounding box center [847, 165] width 26 height 19
type input "191"
click at [704, 335] on button "Print" at bounding box center [719, 340] width 83 height 25
click at [640, 342] on link "Dismiss" at bounding box center [642, 341] width 30 height 12
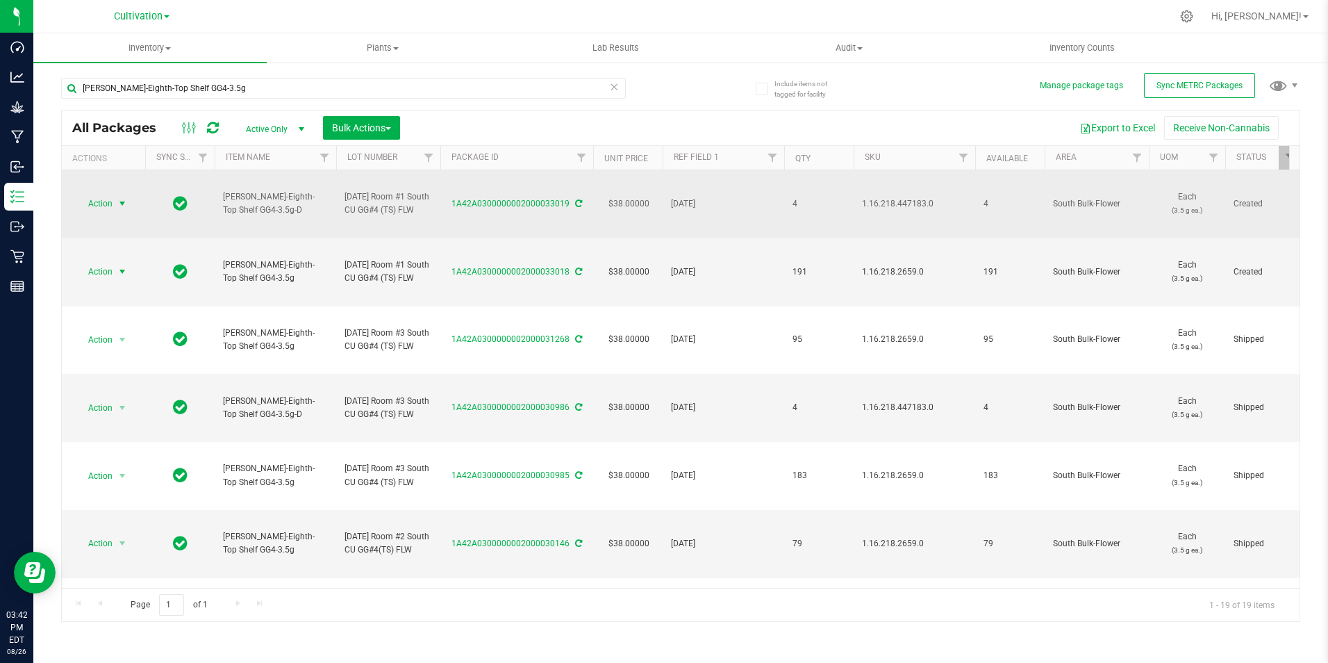
click at [126, 207] on span "select" at bounding box center [122, 203] width 11 height 11
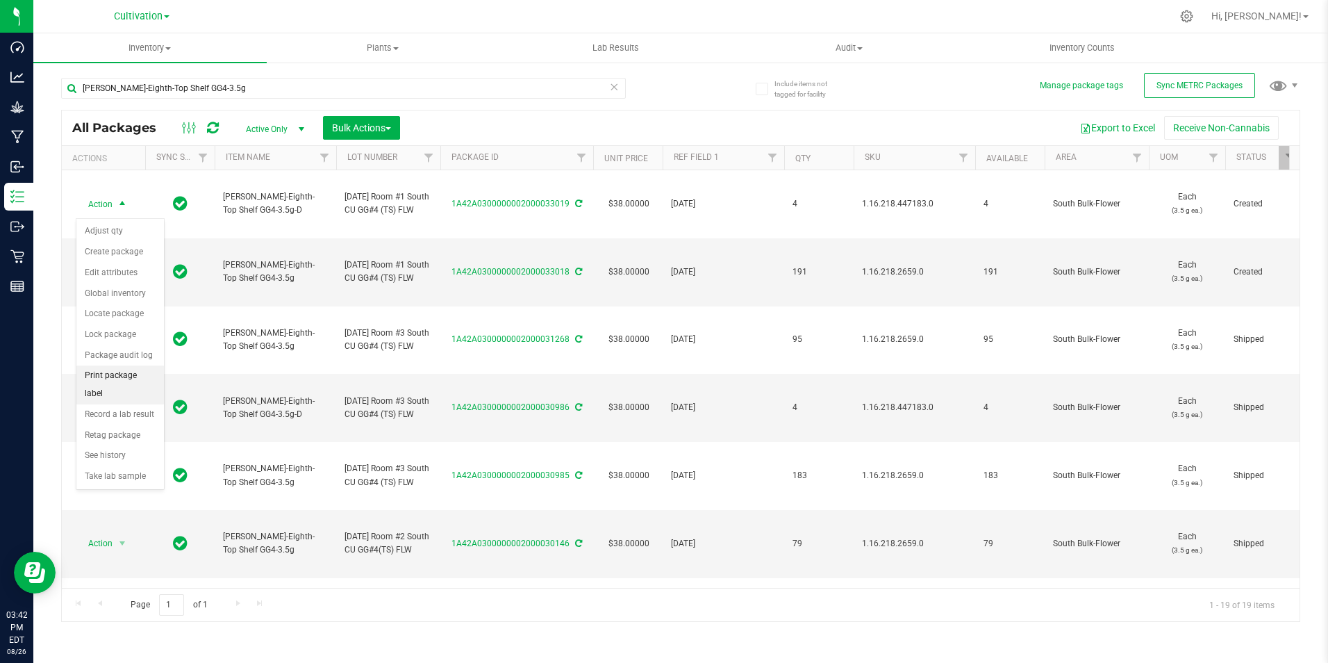
click at [126, 377] on li "Print package label" at bounding box center [120, 384] width 88 height 38
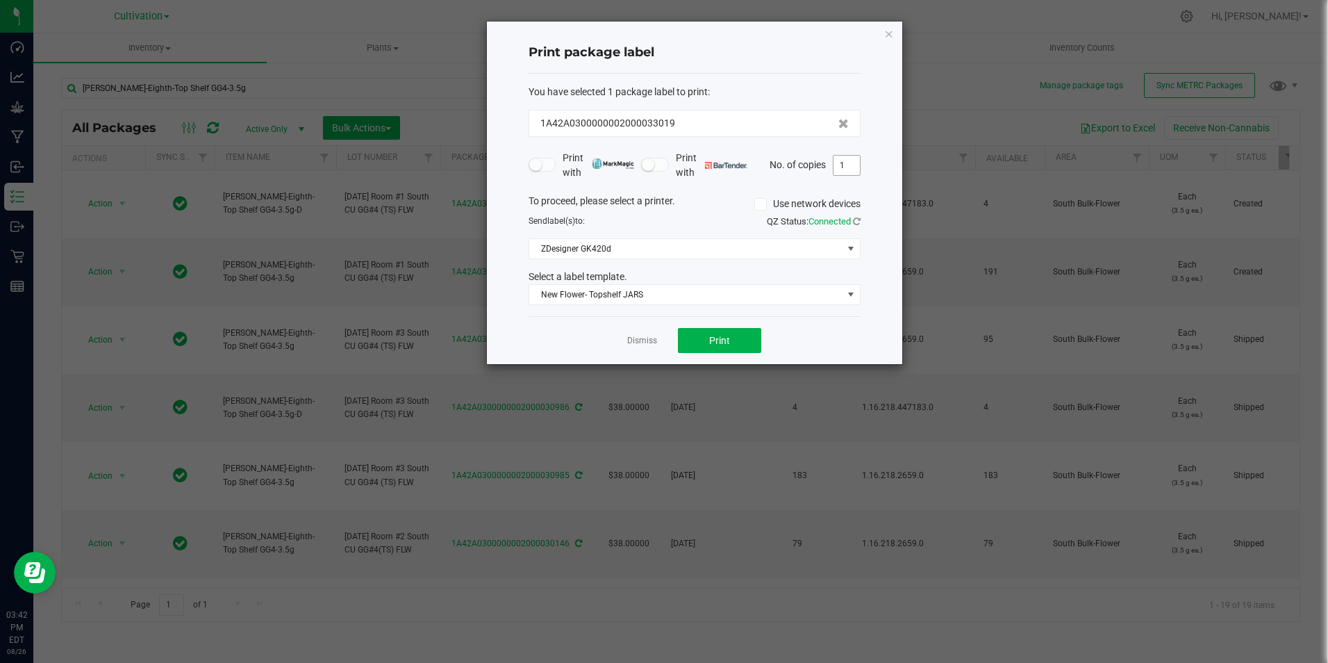
click at [852, 167] on input "1" at bounding box center [847, 165] width 26 height 19
type input "4"
click at [720, 340] on span "Print" at bounding box center [719, 340] width 21 height 11
click at [641, 343] on link "Dismiss" at bounding box center [642, 341] width 30 height 12
